Goal: Transaction & Acquisition: Download file/media

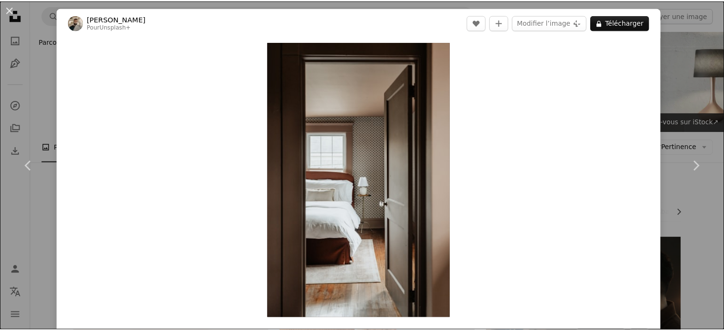
scroll to position [1315, 0]
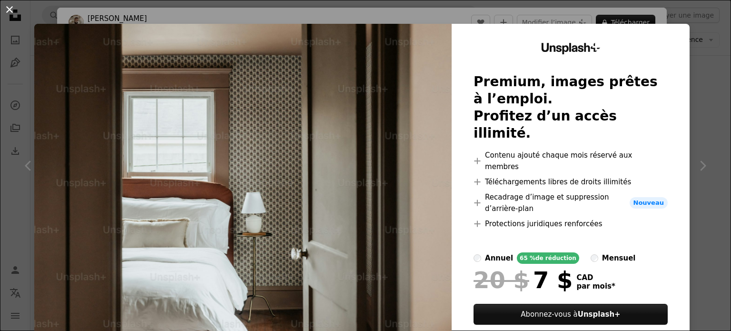
click at [7, 4] on button "An X shape" at bounding box center [9, 9] width 11 height 11
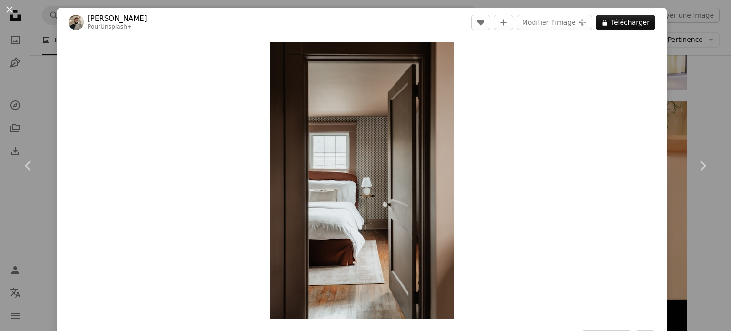
click at [7, 11] on button "An X shape" at bounding box center [9, 9] width 11 height 11
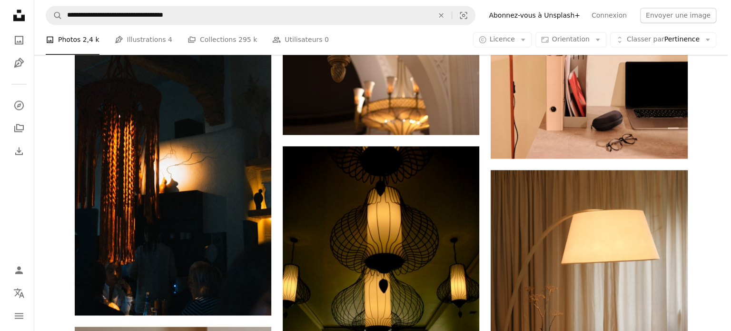
scroll to position [1315, 0]
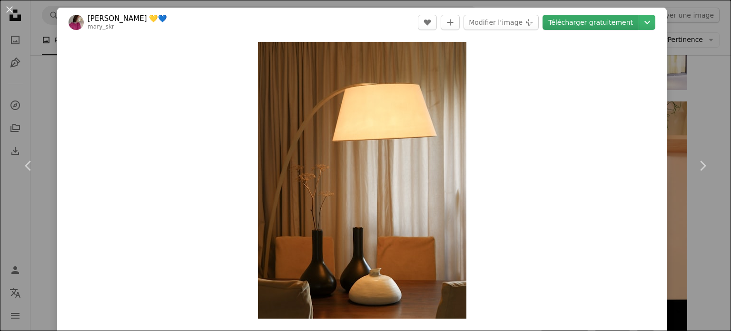
click at [565, 16] on link "Télécharger gratuitement" at bounding box center [590, 22] width 96 height 15
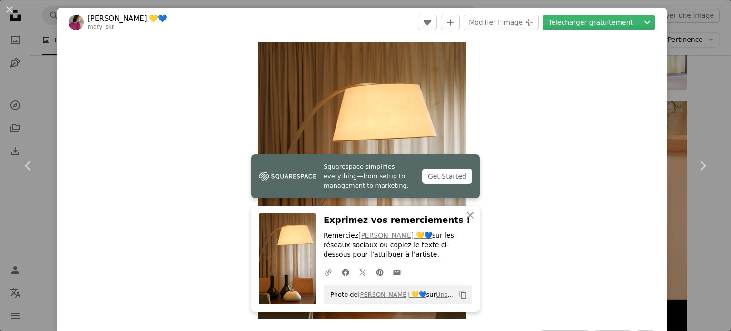
scroll to position [238, 0]
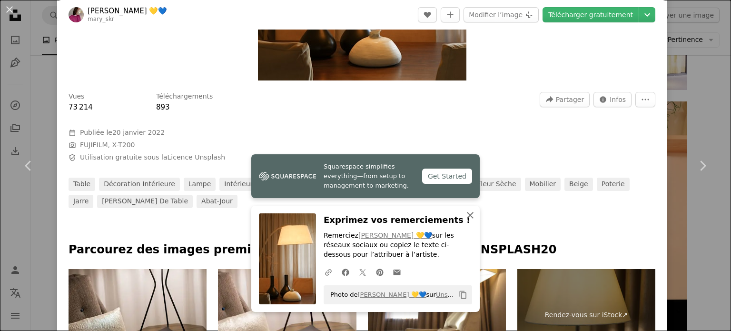
click at [470, 217] on icon "An X shape" at bounding box center [469, 214] width 11 height 11
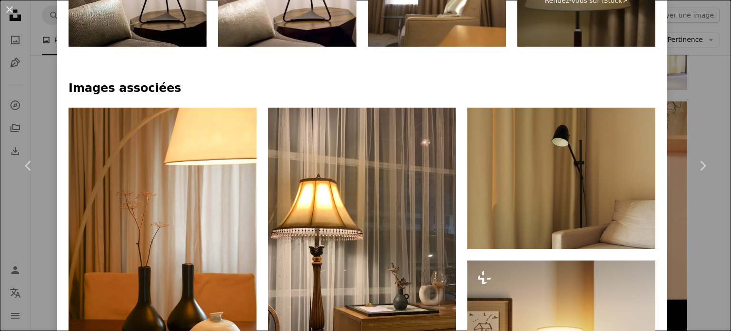
scroll to position [714, 0]
